Goal: Information Seeking & Learning: Learn about a topic

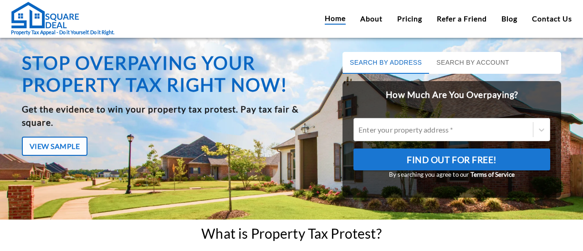
click at [378, 59] on button "Search by Address" at bounding box center [385, 63] width 86 height 22
click at [463, 61] on button "Search by Account" at bounding box center [472, 63] width 87 height 22
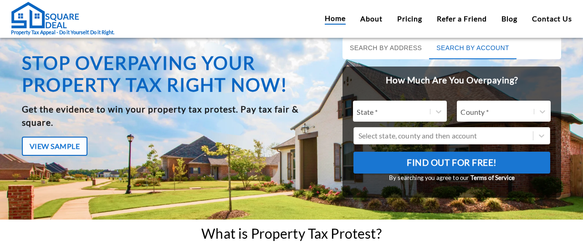
click at [464, 106] on div at bounding box center [498, 111] width 82 height 13
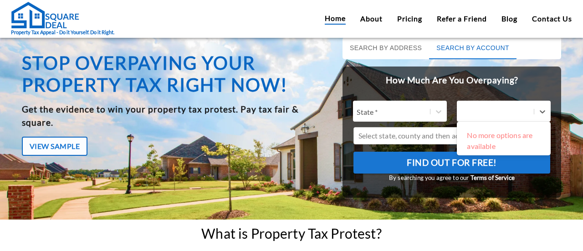
click at [402, 116] on div at bounding box center [394, 111] width 82 height 13
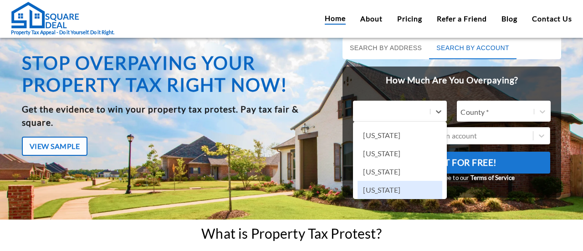
click at [391, 186] on div "[US_STATE]" at bounding box center [399, 190] width 84 height 18
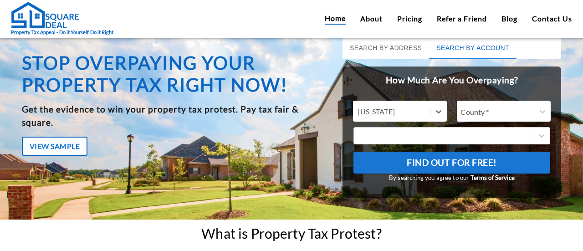
click at [503, 112] on div at bounding box center [498, 111] width 82 height 13
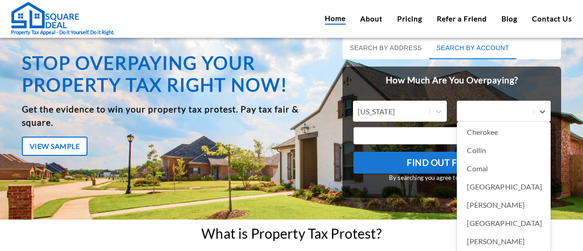
scroll to position [131, 0]
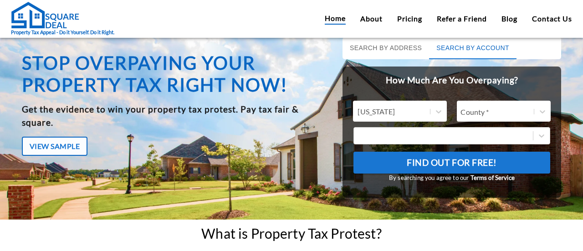
click at [574, 148] on div "Stop overpaying your property tax right now! Get the evidence to win your prope…" at bounding box center [291, 128] width 583 height 182
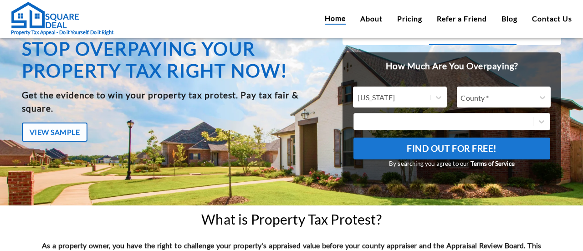
scroll to position [2, 0]
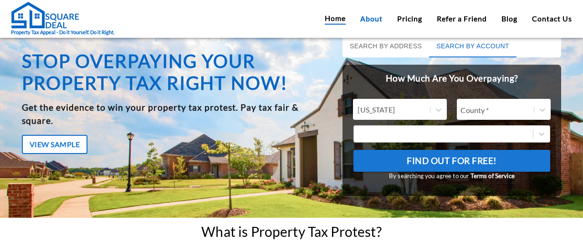
click at [366, 22] on link "About" at bounding box center [371, 18] width 22 height 11
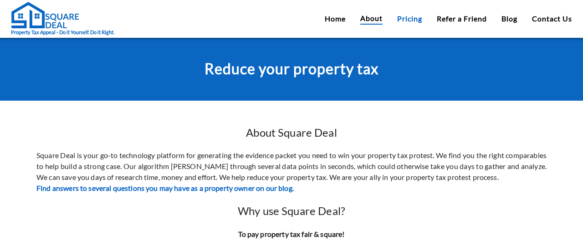
click at [402, 23] on link "Pricing" at bounding box center [409, 18] width 25 height 11
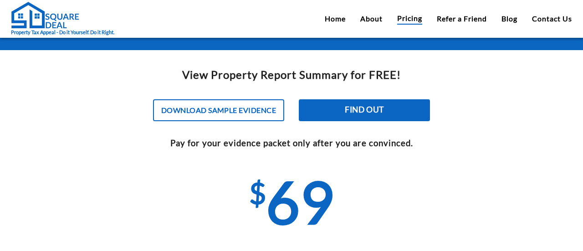
scroll to position [51, 0]
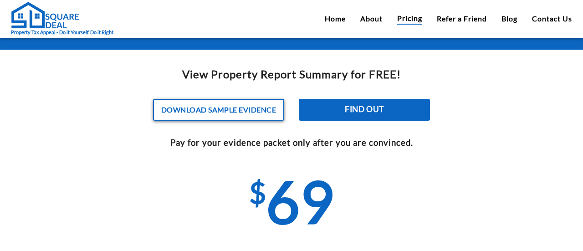
click at [201, 115] on button "Download sample evidence" at bounding box center [218, 110] width 131 height 22
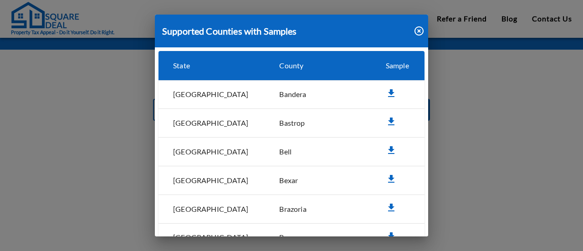
scroll to position [92, 0]
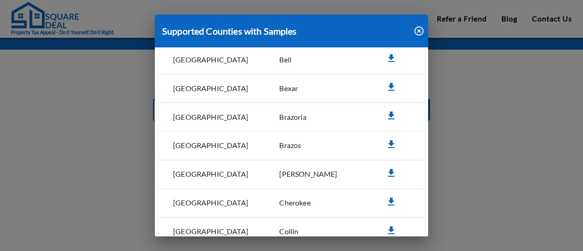
click at [386, 114] on icon "simple table" at bounding box center [391, 115] width 11 height 11
click at [415, 33] on icon "button" at bounding box center [418, 30] width 9 height 9
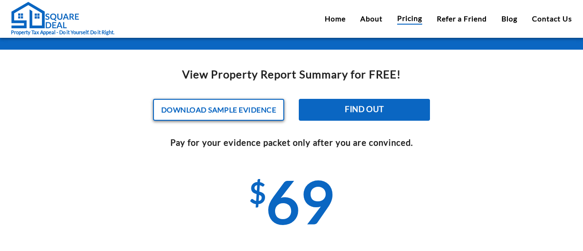
click at [249, 102] on button "Download sample evidence" at bounding box center [218, 110] width 131 height 22
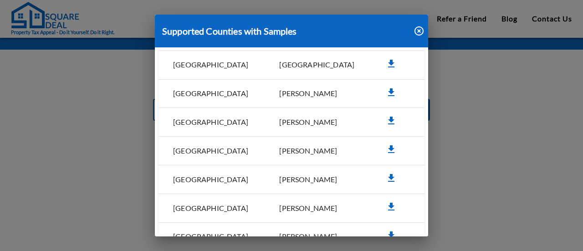
scroll to position [459, 0]
click at [388, 173] on icon "simple table" at bounding box center [391, 177] width 6 height 8
click at [419, 26] on icon "button" at bounding box center [418, 30] width 9 height 9
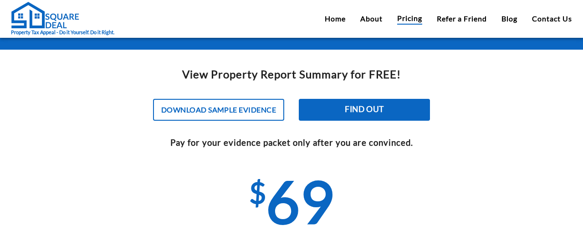
click at [331, 24] on div "Home About Pricing Refer a Friend Blog Contact Us" at bounding box center [448, 19] width 247 height 12
click at [332, 18] on link "Home" at bounding box center [335, 18] width 21 height 11
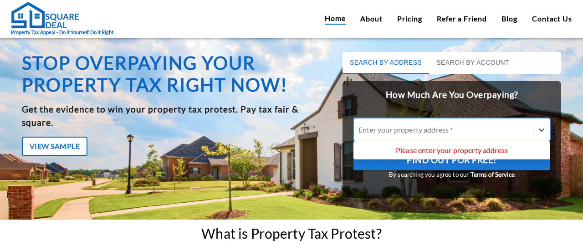
click at [408, 127] on div at bounding box center [443, 129] width 170 height 10
click at [360, 127] on input "Use Up and Down to choose options, press Enter to select the currently focused …" at bounding box center [358, 129] width 1 height 9
type input "5615 [GEOGRAPHIC_DATA]"
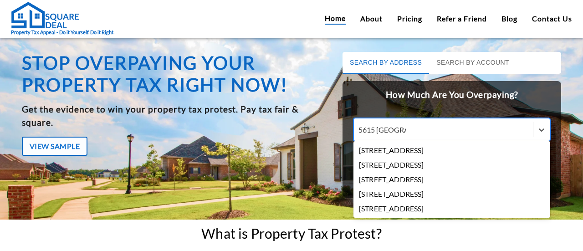
click at [427, 150] on div "[STREET_ADDRESS]" at bounding box center [451, 150] width 197 height 15
click at [406, 134] on input "5615 [GEOGRAPHIC_DATA]" at bounding box center [382, 129] width 48 height 9
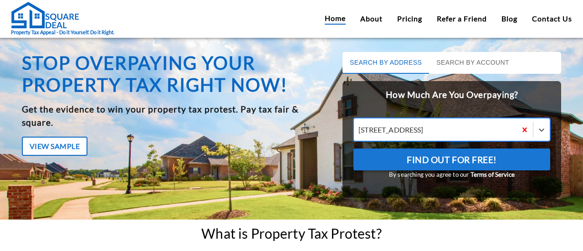
click at [409, 165] on span "Find Out For Free!" at bounding box center [451, 159] width 90 height 15
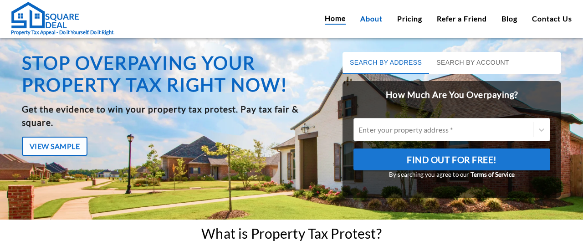
click at [372, 17] on link "About" at bounding box center [371, 18] width 22 height 11
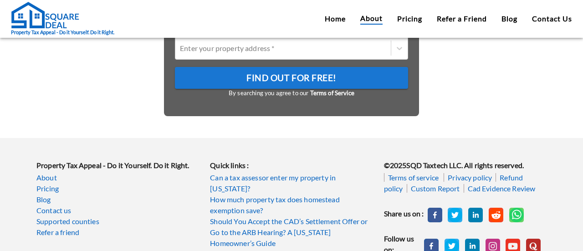
scroll to position [413, 0]
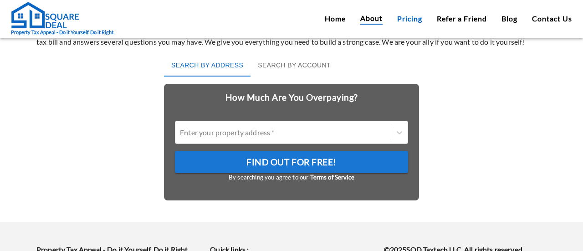
click at [418, 18] on link "Pricing" at bounding box center [409, 18] width 25 height 11
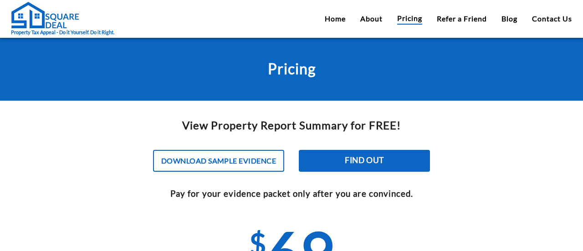
scroll to position [36, 0]
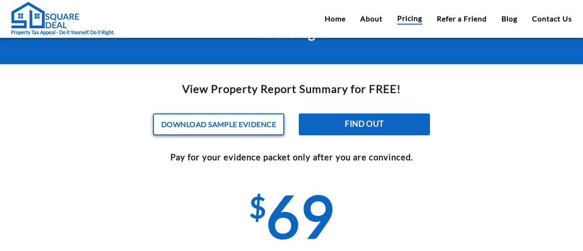
click at [218, 123] on button "Download sample evidence" at bounding box center [218, 124] width 131 height 22
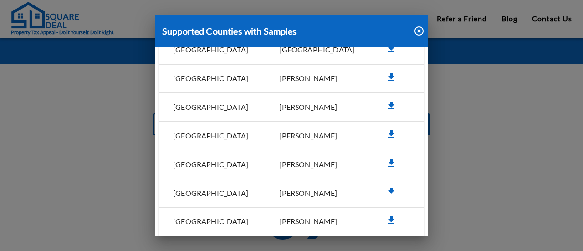
scroll to position [486, 0]
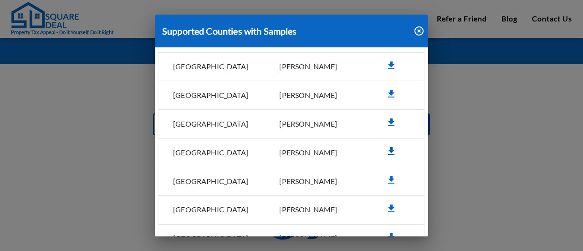
click at [386, 146] on icon "simple table" at bounding box center [391, 151] width 11 height 11
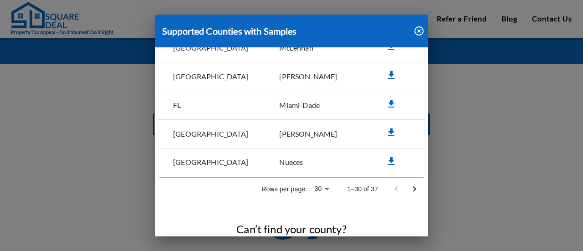
scroll to position [847, 0]
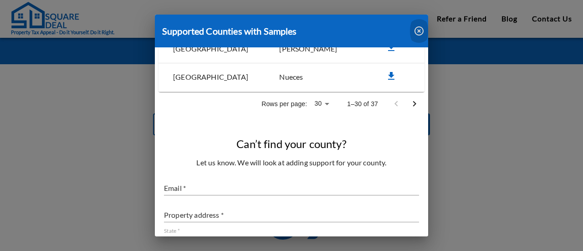
click at [416, 30] on icon "button" at bounding box center [418, 30] width 11 height 11
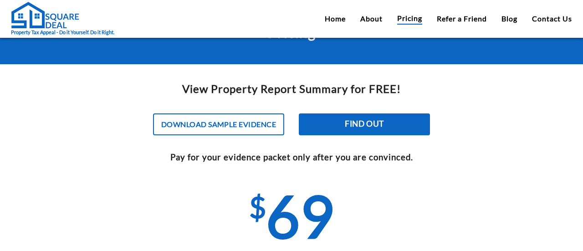
scroll to position [49, 0]
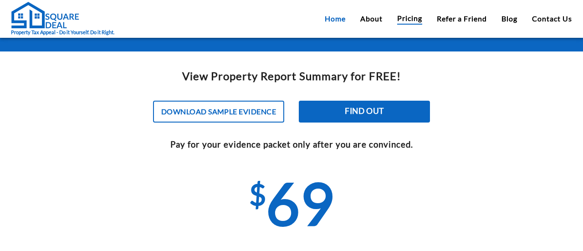
click at [325, 22] on link "Home" at bounding box center [335, 18] width 21 height 11
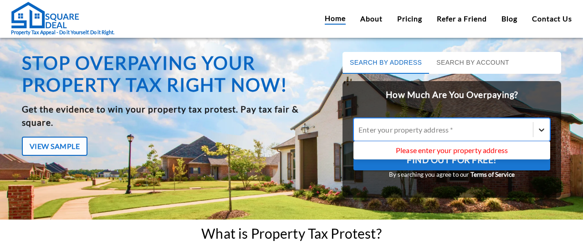
click at [537, 132] on icon at bounding box center [541, 129] width 9 height 9
click at [360, 132] on input "Use Up and Down to choose options, press Enter to select the currently focused …" at bounding box center [358, 129] width 1 height 9
click at [459, 99] on h2 "How Much Are You Overpaying?" at bounding box center [451, 95] width 218 height 28
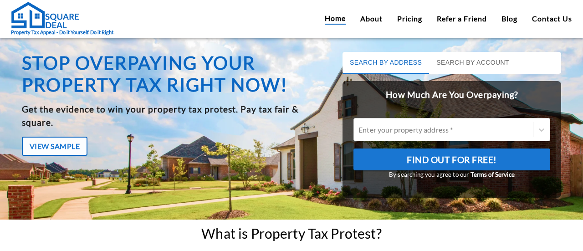
click at [456, 64] on button "Search by Account" at bounding box center [472, 63] width 87 height 22
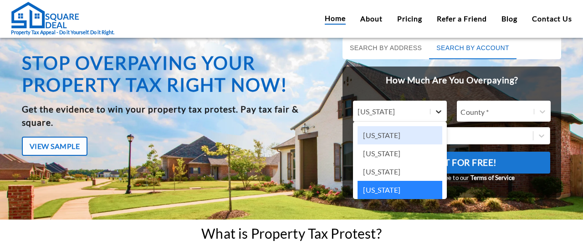
click at [430, 112] on icon at bounding box center [438, 111] width 16 height 16
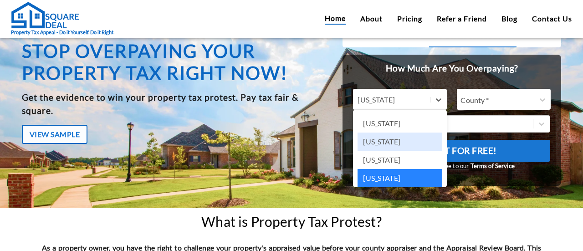
scroll to position [12, 0]
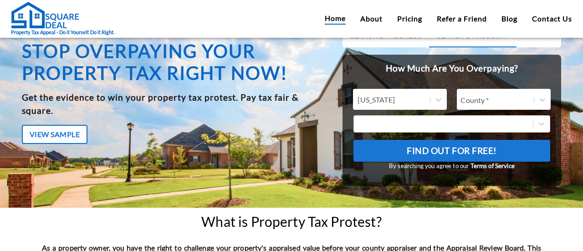
click at [273, 128] on div "View Sample" at bounding box center [177, 134] width 310 height 34
click at [367, 17] on link "About" at bounding box center [371, 18] width 22 height 11
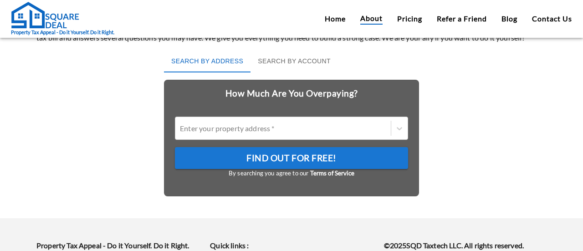
scroll to position [440, 0]
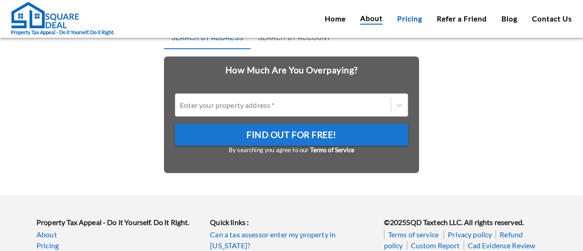
click at [401, 20] on link "Pricing" at bounding box center [409, 18] width 25 height 11
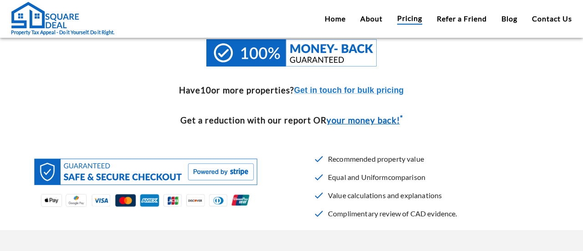
scroll to position [422, 0]
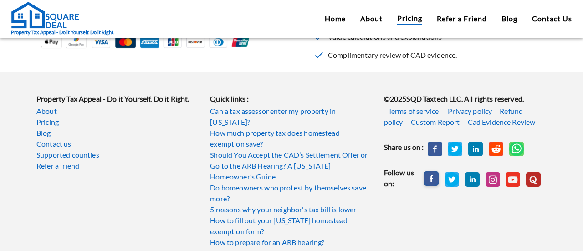
click at [428, 180] on rect at bounding box center [431, 178] width 15 height 15
click at [252, 82] on div "Quick links : Can a tax assessor enter my property in [US_STATE]? How much prop…" at bounding box center [285, 161] width 173 height 173
click at [164, 159] on link "Supported counties" at bounding box center [117, 154] width 162 height 11
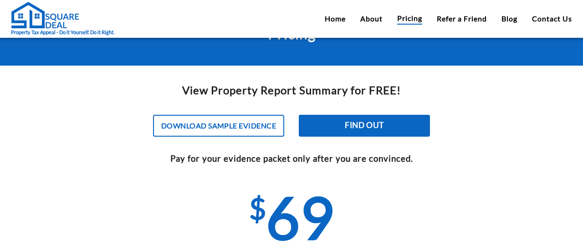
scroll to position [27, 0]
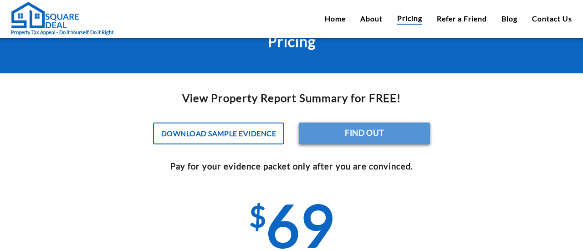
click at [387, 136] on button "Find out" at bounding box center [364, 133] width 131 height 22
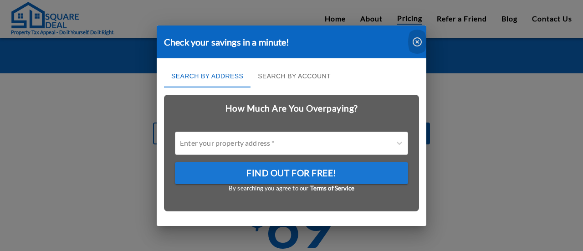
click at [412, 40] on icon "button" at bounding box center [416, 41] width 11 height 11
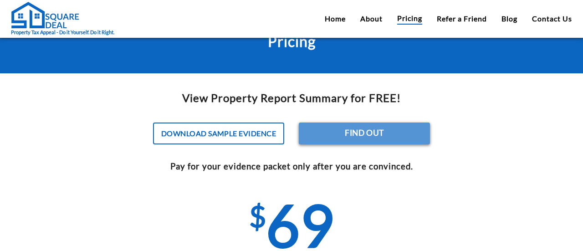
click at [377, 131] on button "Find out" at bounding box center [364, 133] width 131 height 22
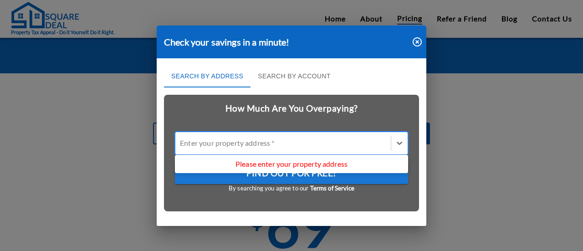
click at [355, 150] on div "Enter your property address *" at bounding box center [282, 143] width 215 height 14
click at [181, 147] on input "Use Up and Down to choose options, press Enter to select the currently focused …" at bounding box center [180, 143] width 1 height 9
type input "5"
type input "[STREET_ADDRESS][PERSON_NAME]"
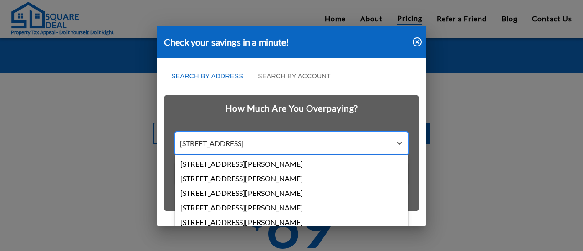
click at [315, 169] on div "[STREET_ADDRESS][PERSON_NAME]" at bounding box center [291, 164] width 233 height 15
click at [243, 147] on input "[STREET_ADDRESS][PERSON_NAME]" at bounding box center [211, 143] width 63 height 9
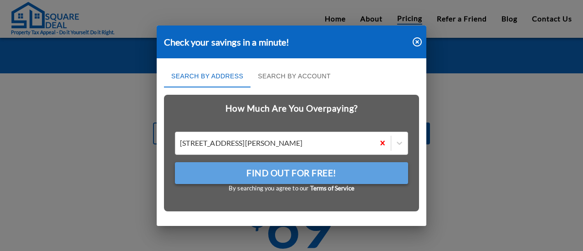
click at [312, 170] on span "Find Out For Free!" at bounding box center [291, 172] width 90 height 15
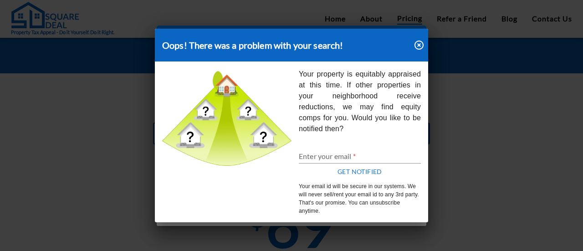
click at [417, 44] on icon "button" at bounding box center [418, 45] width 9 height 9
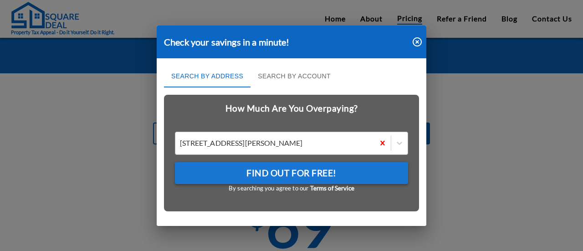
click at [291, 141] on div at bounding box center [275, 143] width 190 height 10
click at [181, 141] on input "[STREET_ADDRESS][PERSON_NAME]" at bounding box center [180, 143] width 1 height 9
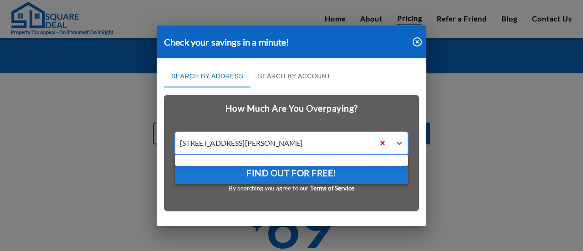
click at [291, 141] on div at bounding box center [275, 143] width 190 height 10
click at [181, 141] on input "Use Up and Down to choose options, press Enter to select the currently focused …" at bounding box center [180, 143] width 1 height 9
click at [291, 141] on div at bounding box center [275, 143] width 190 height 10
click at [181, 141] on input "Use Up and Down to choose options, press Enter to select the currently focused …" at bounding box center [180, 143] width 1 height 9
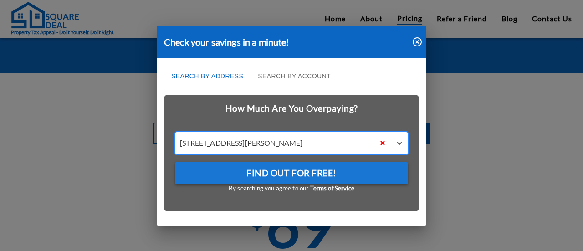
click at [291, 141] on div at bounding box center [275, 143] width 190 height 10
click at [181, 141] on input "[STREET_ADDRESS][PERSON_NAME]" at bounding box center [180, 143] width 1 height 9
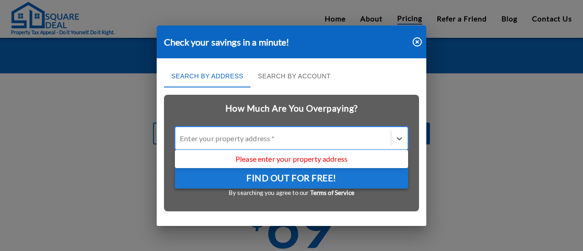
click at [329, 135] on div at bounding box center [283, 138] width 206 height 10
click at [181, 135] on input "All selected options have been cleared. Use Up and Down to choose options, pres…" at bounding box center [180, 138] width 1 height 9
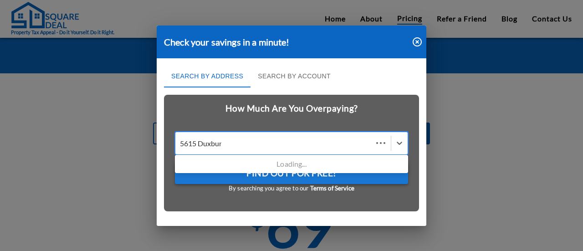
type input "5615 [GEOGRAPHIC_DATA]"
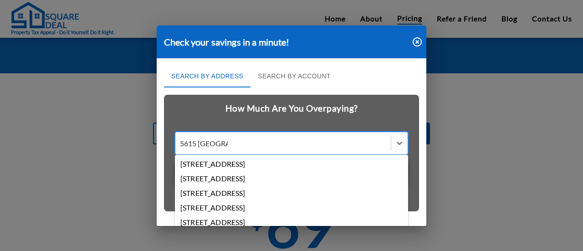
click at [327, 164] on div "[STREET_ADDRESS]" at bounding box center [291, 164] width 233 height 15
click at [228, 147] on input "5615 [GEOGRAPHIC_DATA]" at bounding box center [204, 143] width 48 height 9
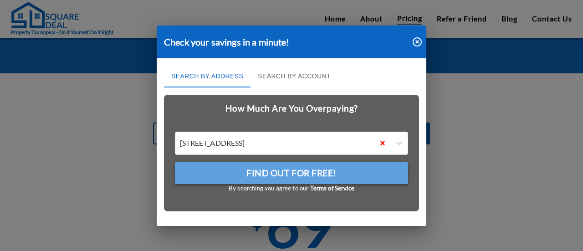
click at [301, 181] on button "Find Out For Free!" at bounding box center [291, 173] width 233 height 22
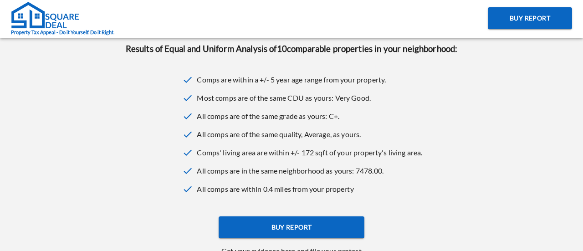
scroll to position [289, 0]
